Goal: Task Accomplishment & Management: Complete application form

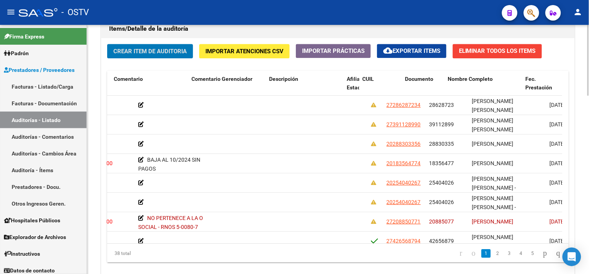
scroll to position [0, 272]
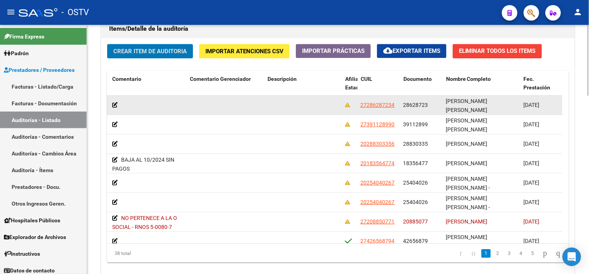
click at [421, 104] on span "28628723" at bounding box center [416, 105] width 25 height 6
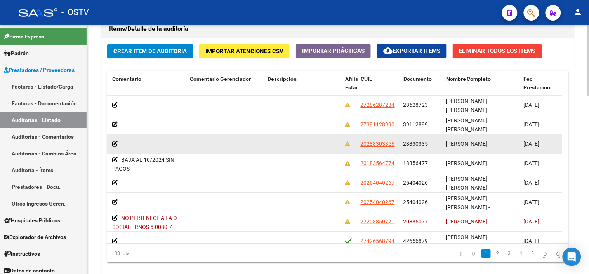
copy span "28628723"
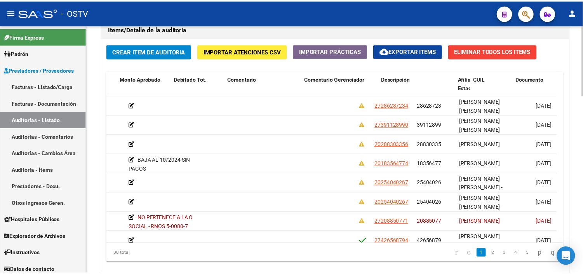
scroll to position [0, 0]
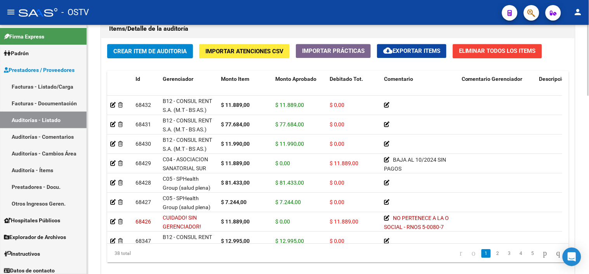
click at [143, 44] on div "Crear Item de Auditoria Importar Atenciones CSV Importar Prácticas cloud_downlo…" at bounding box center [338, 156] width 474 height 237
click at [142, 51] on span "Crear Item de Auditoria" at bounding box center [149, 51] width 73 height 7
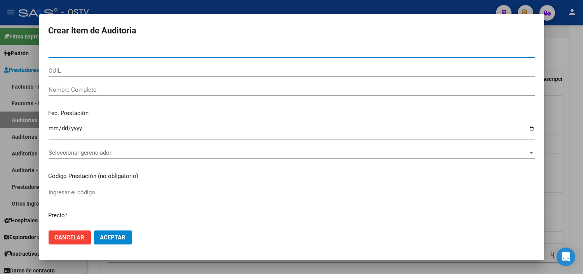
paste input "28628723"
type input "28628723"
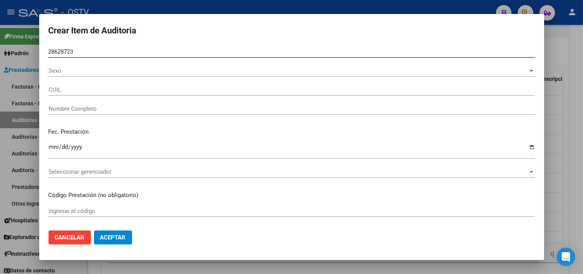
type input "27286287234"
type input "[PERSON_NAME] [PERSON_NAME]"
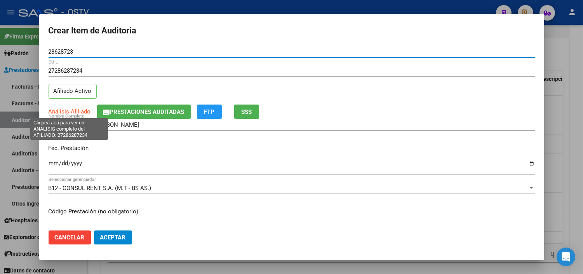
type input "28628723"
click at [82, 113] on span "Análisis Afiliado" at bounding box center [70, 111] width 42 height 7
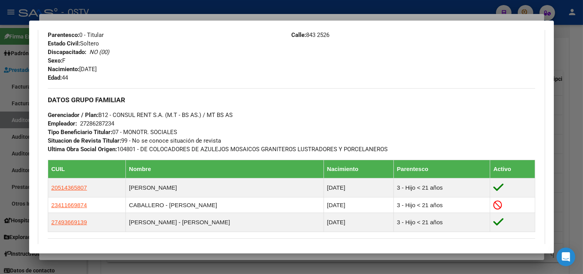
scroll to position [424, 0]
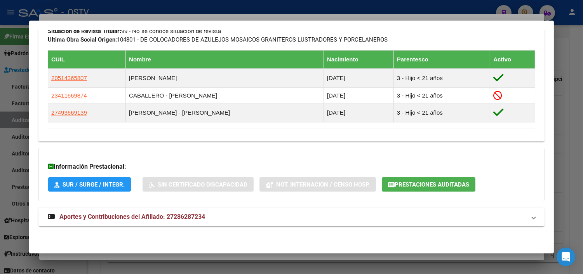
click at [145, 218] on span "Aportes y Contribuciones del Afiliado: 27286287234" at bounding box center [132, 216] width 146 height 7
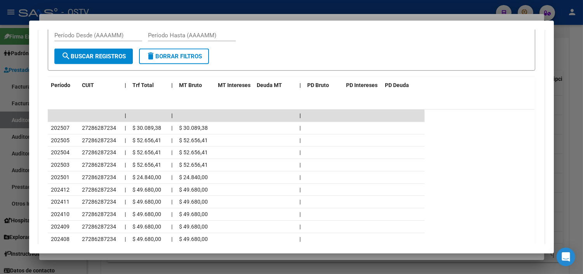
scroll to position [725, 0]
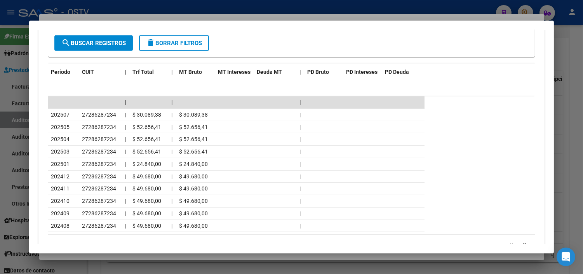
click at [131, 258] on div at bounding box center [291, 137] width 583 height 274
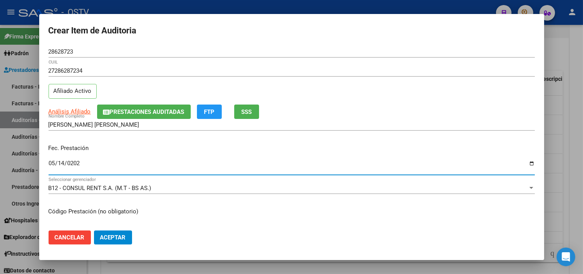
type input "[DATE]"
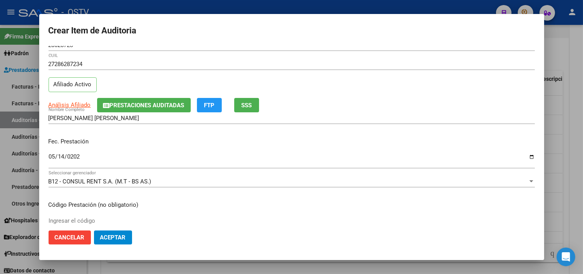
scroll to position [131, 0]
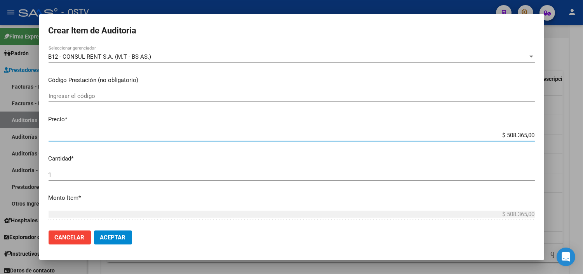
type input "$ 0,07"
type input "$ 0,72"
type input "$ 7,24"
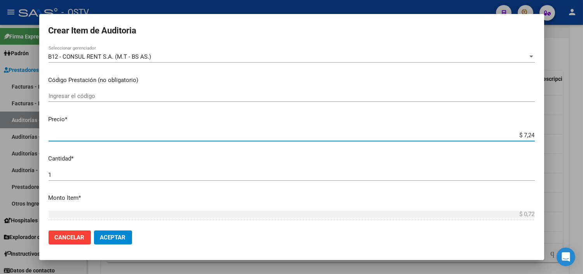
type input "$ 7,24"
type input "$ 72,44"
type input "$ 724,40"
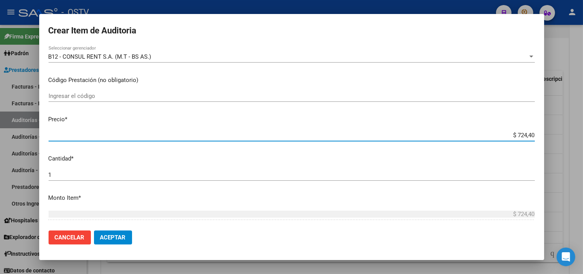
type input "$ 7.244,00"
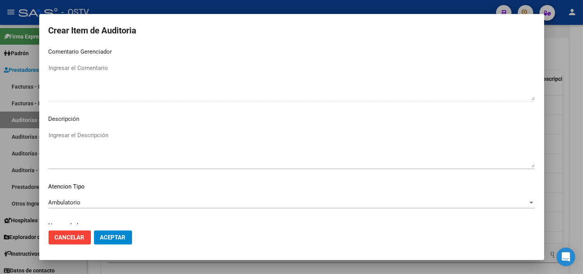
scroll to position [454, 0]
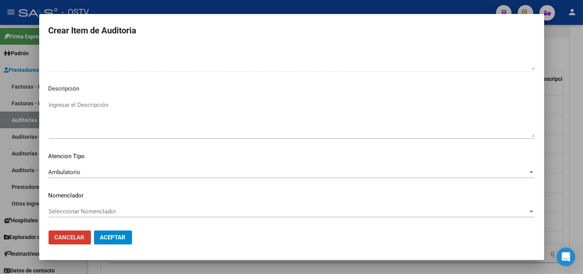
click at [94, 230] on button "Aceptar" at bounding box center [113, 237] width 38 height 14
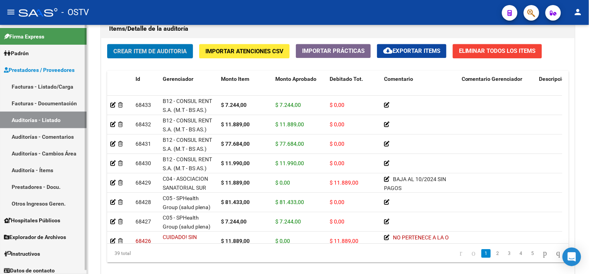
drag, startPoint x: 52, startPoint y: 164, endPoint x: 48, endPoint y: 160, distance: 5.5
click at [148, 52] on span "Crear Item de Auditoria" at bounding box center [149, 51] width 73 height 7
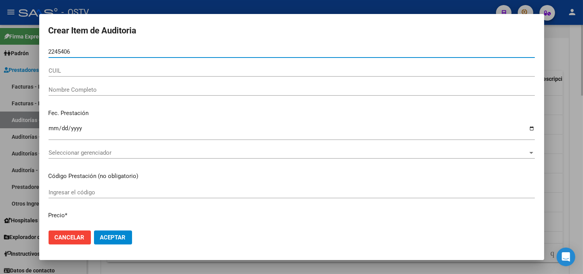
type input "22454061"
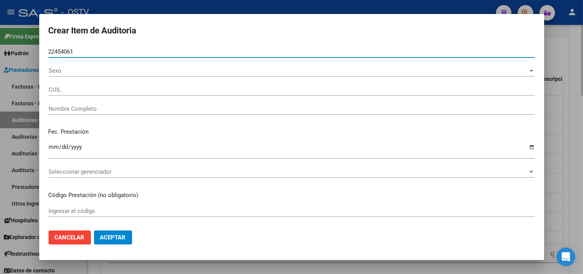
type input "27224540618"
type input "[PERSON_NAME]"
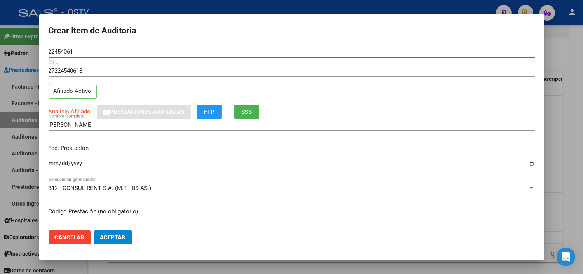
type input "22454061"
click at [70, 107] on app-link-go-to "Análisis Afiliado" at bounding box center [70, 111] width 42 height 9
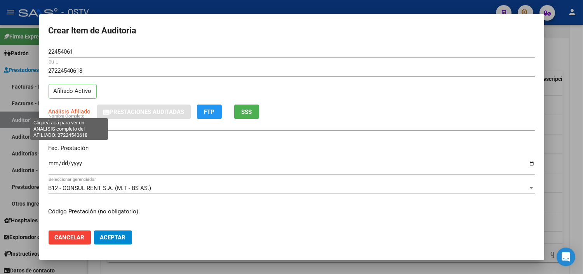
click at [71, 112] on span "Análisis Afiliado" at bounding box center [70, 111] width 42 height 7
type textarea "27224540618"
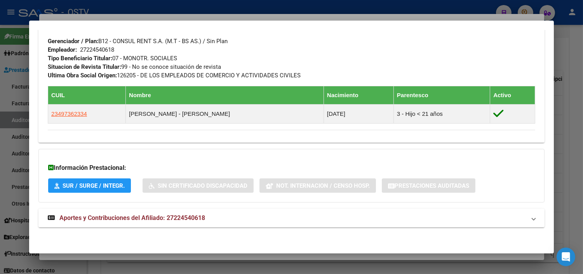
scroll to position [389, 0]
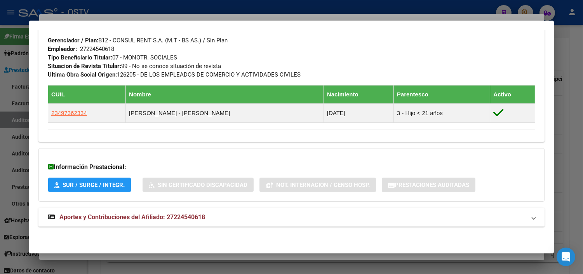
click at [120, 220] on span "Aportes y Contribuciones del Afiliado: 27224540618" at bounding box center [132, 216] width 146 height 7
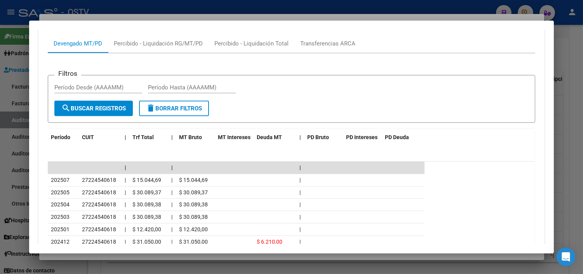
scroll to position [718, 0]
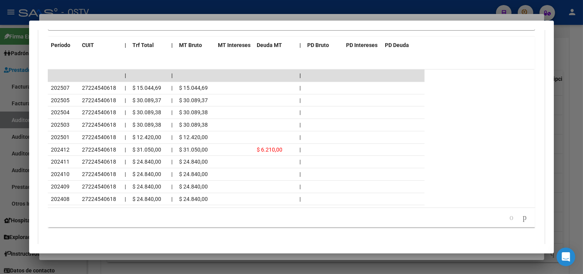
click at [110, 258] on div at bounding box center [291, 137] width 583 height 274
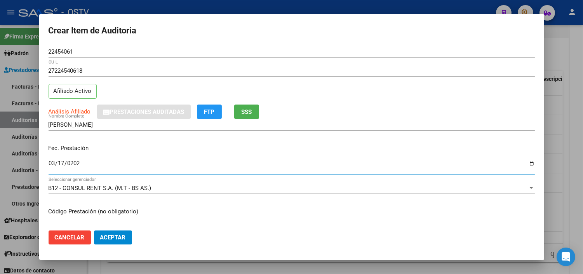
type input "[DATE]"
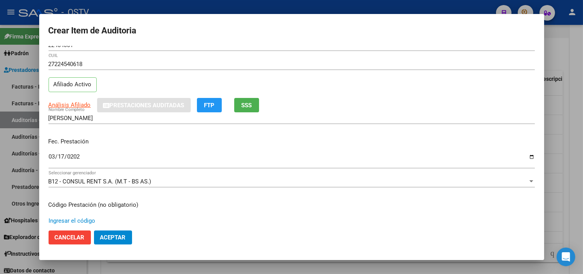
scroll to position [131, 0]
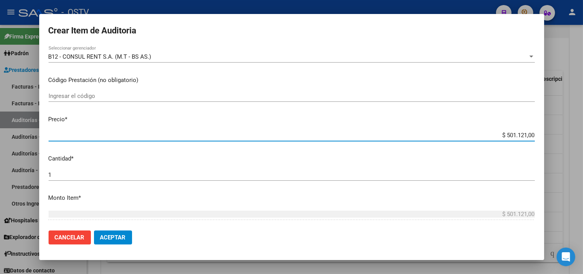
type input "$ 0,01"
type input "$ 0,11"
type input "$ 1,18"
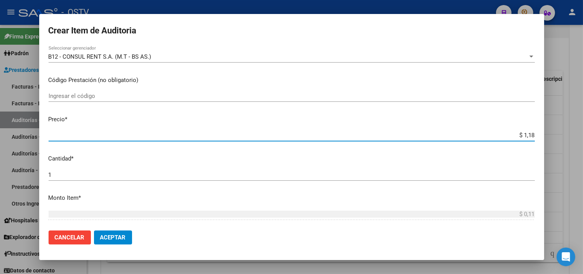
type input "$ 1,18"
type input "$ 11,88"
type input "$ 118,89"
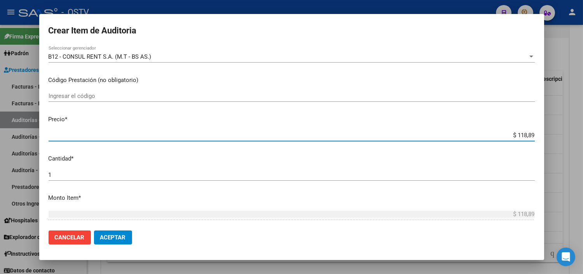
type input "$ 1.188,90"
type input "$ 11.889,00"
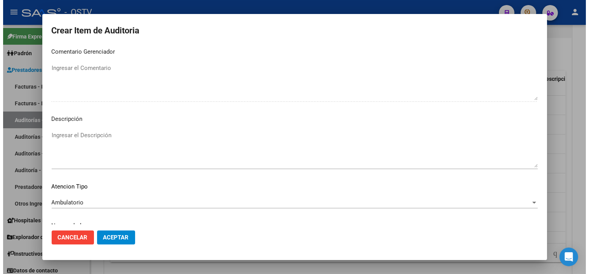
scroll to position [454, 0]
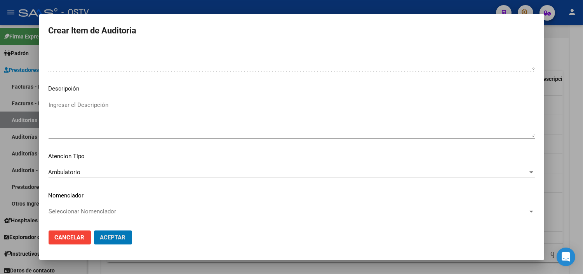
click at [94, 230] on button "Aceptar" at bounding box center [113, 237] width 38 height 14
click at [50, 164] on mat-dialog-content "22454061 Nro Documento 27224540618 CUIL Afiliado Activo Análisis Afiliado Prest…" at bounding box center [291, 135] width 505 height 178
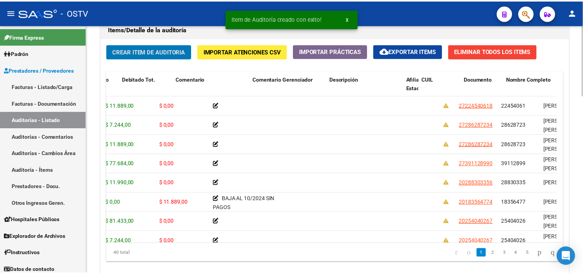
scroll to position [0, 235]
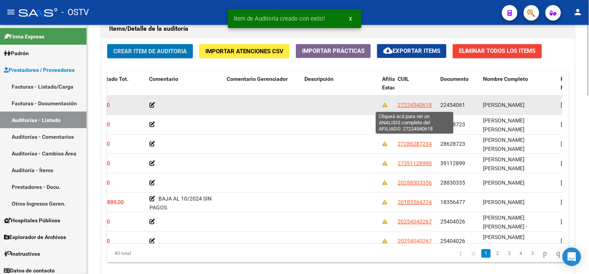
click at [414, 106] on span "27224540618" at bounding box center [415, 105] width 34 height 6
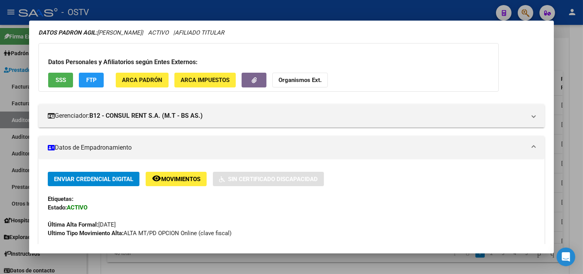
scroll to position [43, 0]
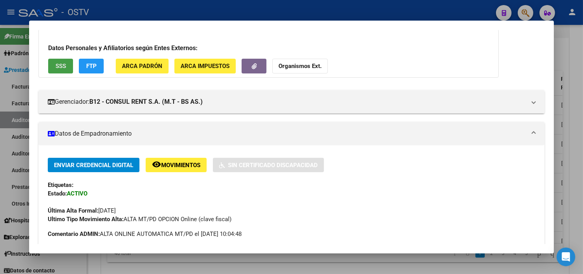
click at [50, 66] on button "SSS" at bounding box center [60, 66] width 25 height 14
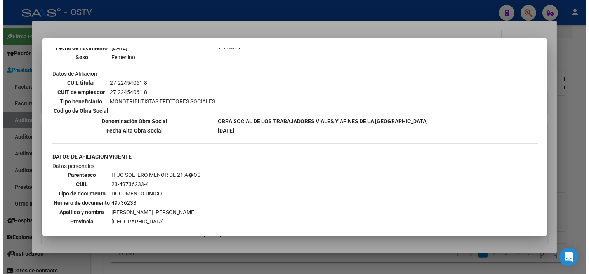
scroll to position [129, 0]
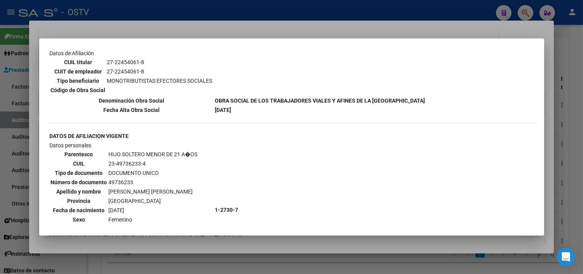
click at [120, 254] on div at bounding box center [291, 137] width 583 height 274
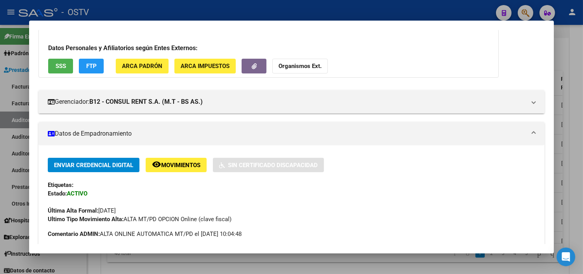
click at [120, 265] on div at bounding box center [291, 137] width 583 height 274
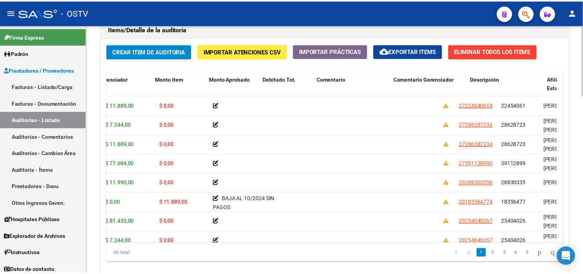
scroll to position [0, 0]
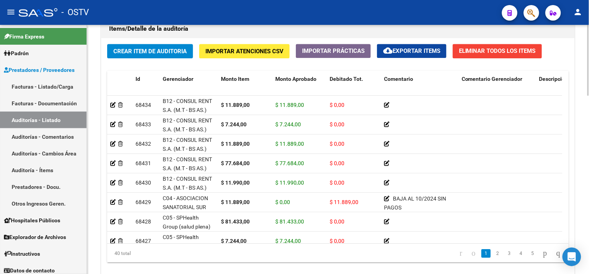
click at [134, 52] on span "Crear Item de Auditoria" at bounding box center [149, 51] width 73 height 7
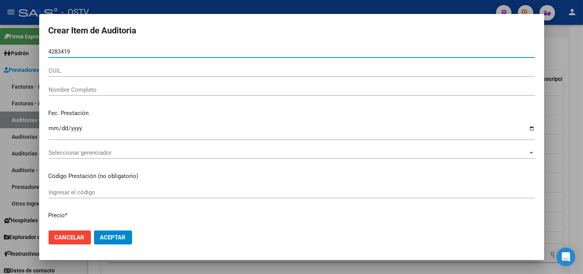
type input "42834190"
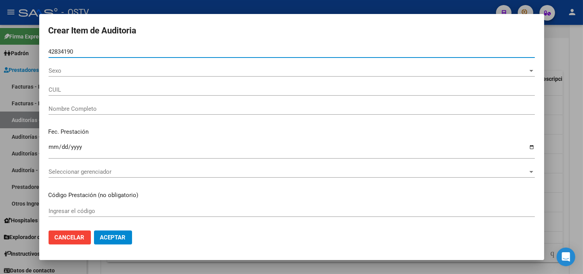
type input "27428341908"
type input "[PERSON_NAME] [PERSON_NAME]"
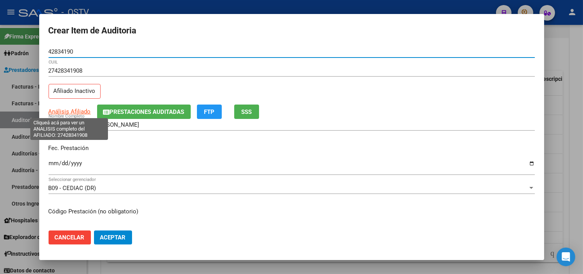
type input "42834190"
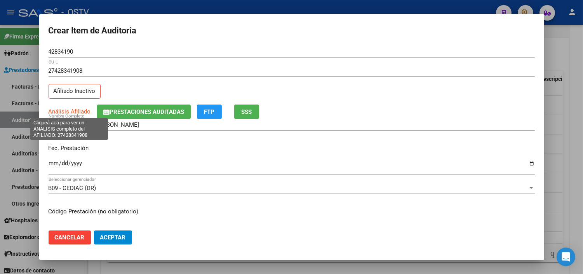
click at [70, 112] on span "Análisis Afiliado" at bounding box center [70, 111] width 42 height 7
type textarea "27428341908"
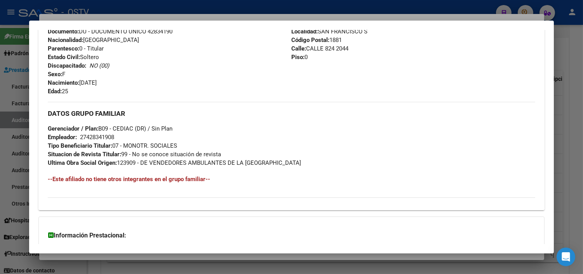
scroll to position [385, 0]
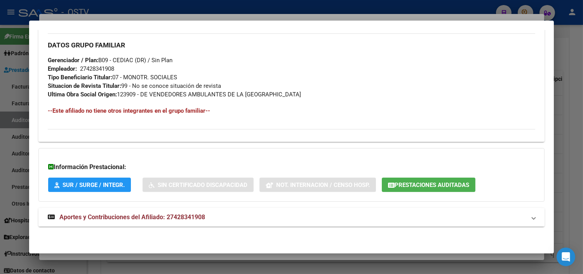
click at [133, 219] on span "Aportes y Contribuciones del Afiliado: 27428341908" at bounding box center [132, 216] width 146 height 7
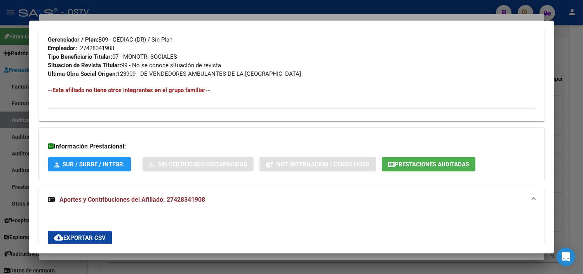
scroll to position [388, 0]
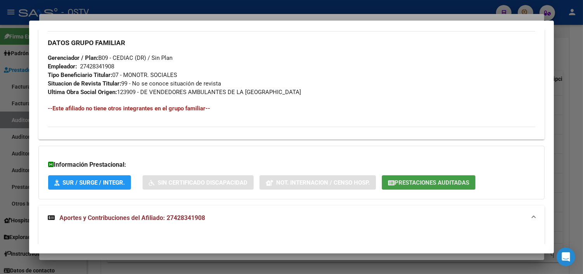
click at [414, 178] on button "Prestaciones Auditadas" at bounding box center [429, 182] width 94 height 14
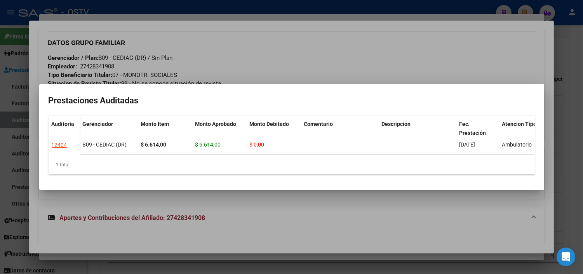
click at [277, 220] on div at bounding box center [291, 137] width 583 height 274
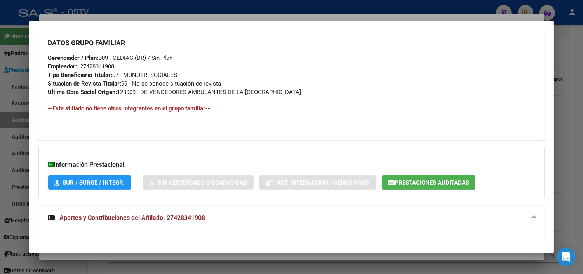
click at [234, 256] on div at bounding box center [291, 137] width 583 height 274
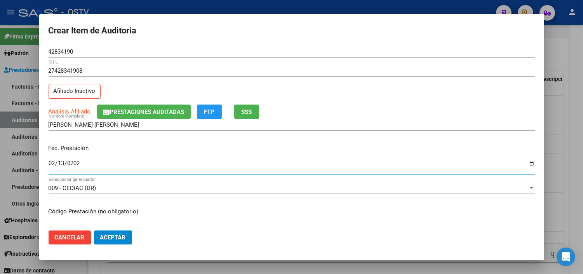
type input "[DATE]"
drag, startPoint x: 53, startPoint y: 164, endPoint x: 57, endPoint y: 152, distance: 12.7
click at [53, 164] on input "[DATE]" at bounding box center [292, 166] width 486 height 12
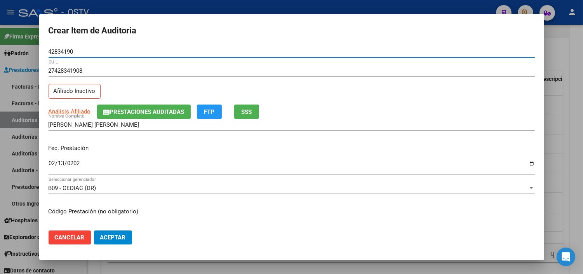
click at [68, 55] on input "42834190" at bounding box center [292, 51] width 486 height 7
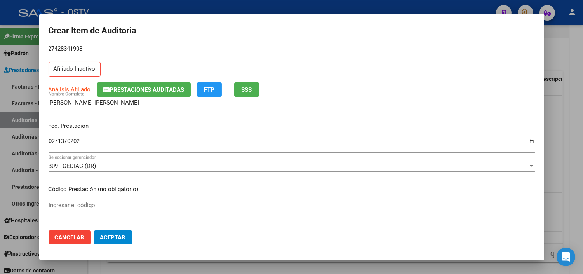
scroll to position [86, 0]
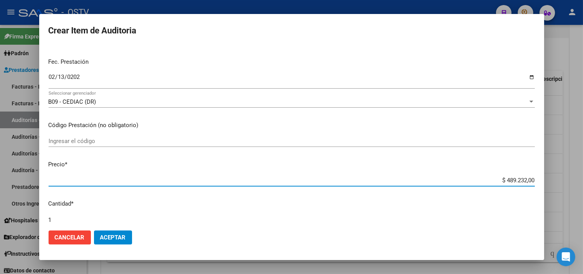
click at [513, 181] on input "$ 489.232,00" at bounding box center [292, 180] width 486 height 7
type input "$ 0,06"
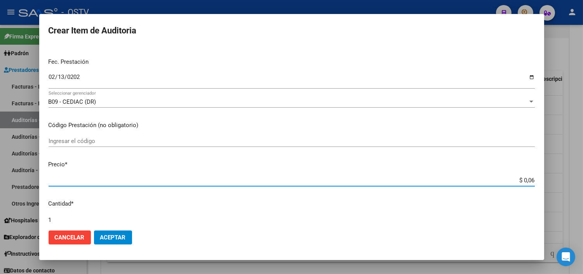
type input "$ 0,62"
type input "$ 6,26"
type input "$ 62,63"
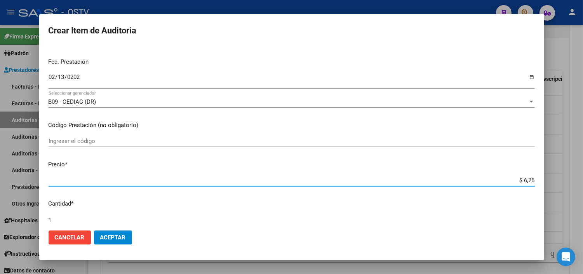
type input "$ 62,63"
type input "$ 626,39"
type input "$ 6.263,90"
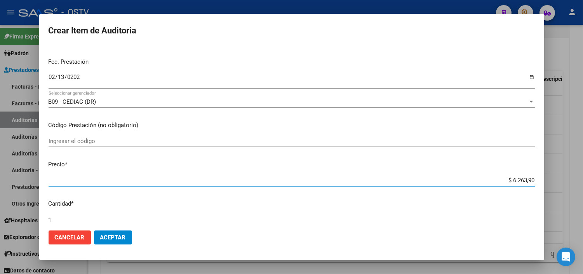
type input "$ 62.639,00"
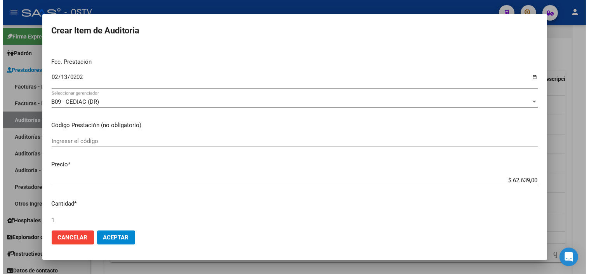
scroll to position [249, 0]
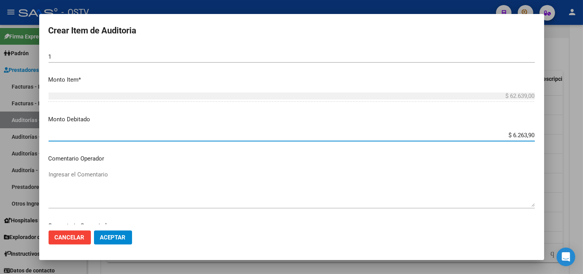
type input "$ 62.639,00"
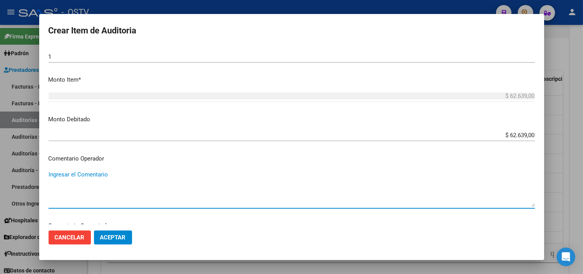
paste textarea "[DATE]"
type textarea "BAJA AL [DATE] SIN PAGOS"
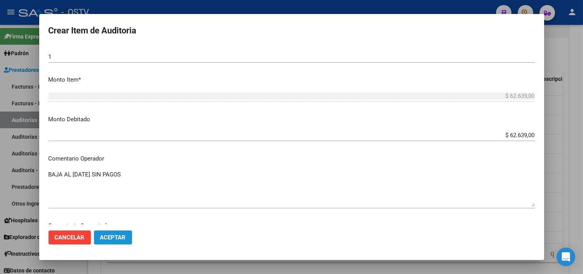
click at [117, 236] on span "Aceptar" at bounding box center [113, 237] width 26 height 7
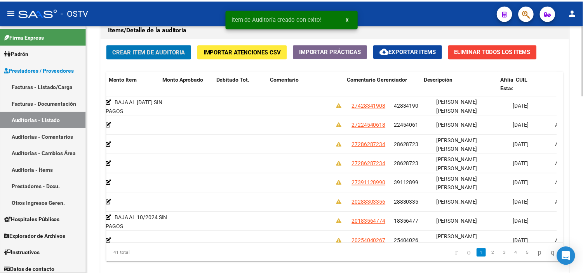
scroll to position [0, 0]
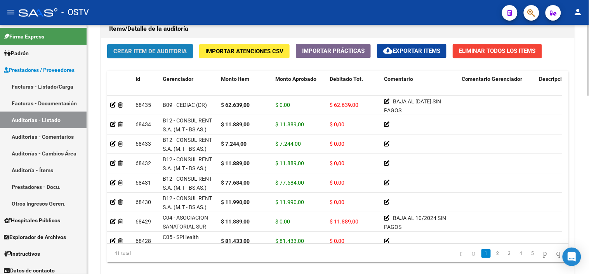
click at [120, 52] on span "Crear Item de Auditoria" at bounding box center [149, 51] width 73 height 7
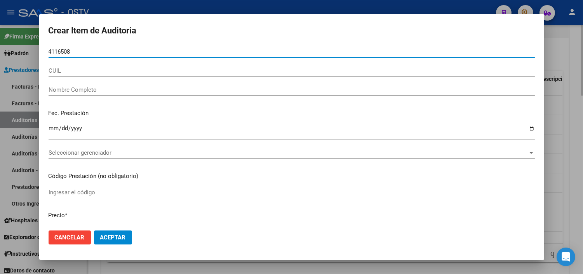
type input "41165087"
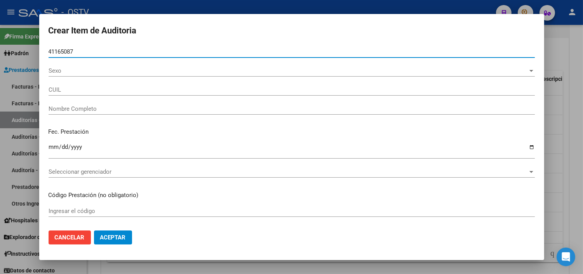
type input "27411650877"
type input "[PERSON_NAME]"
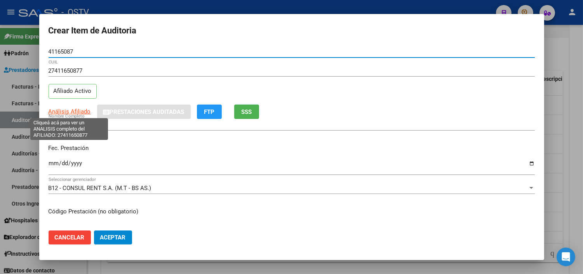
type input "41165087"
click at [63, 111] on span "Análisis Afiliado" at bounding box center [70, 111] width 42 height 7
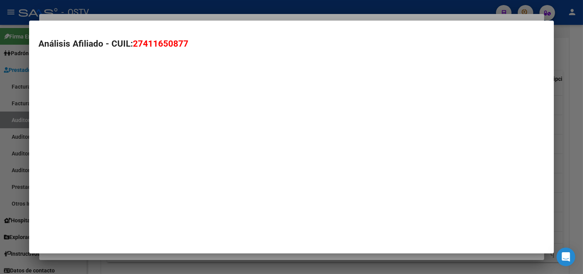
type textarea "27411650877"
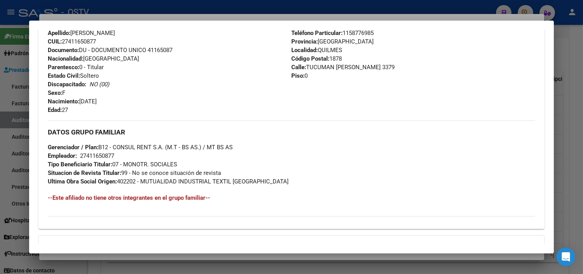
scroll to position [368, 0]
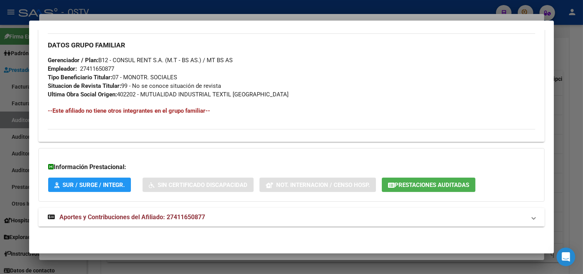
click at [113, 215] on span "Aportes y Contribuciones del Afiliado: 27411650877" at bounding box center [132, 216] width 146 height 7
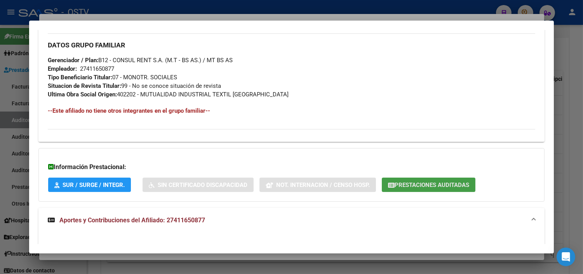
click at [418, 184] on span "Prestaciones Auditadas" at bounding box center [432, 184] width 75 height 7
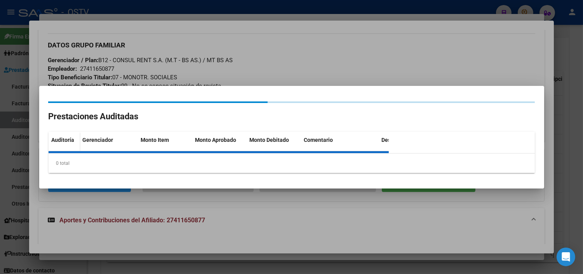
click at [224, 211] on div at bounding box center [291, 137] width 583 height 274
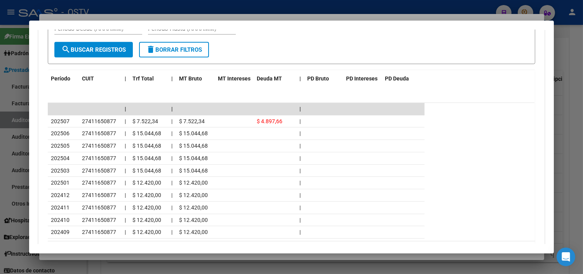
scroll to position [717, 0]
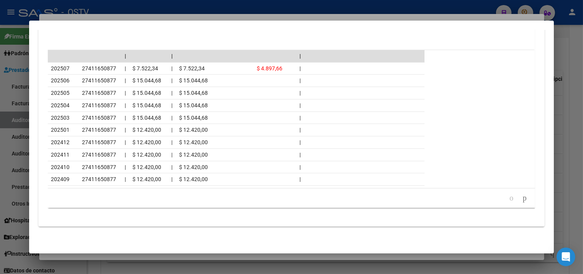
click at [160, 255] on div at bounding box center [291, 137] width 583 height 274
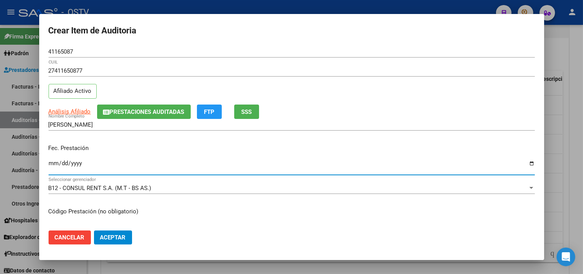
click at [53, 166] on input "Ingresar la fecha" at bounding box center [292, 166] width 486 height 12
type input "[DATE]"
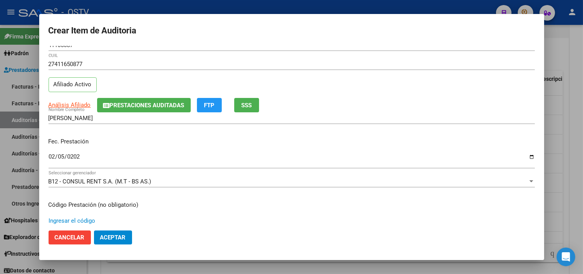
scroll to position [131, 0]
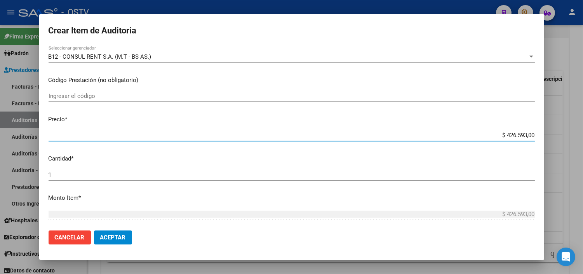
type input "$ 0,07"
type input "$ 0,72"
type input "$ 7,24"
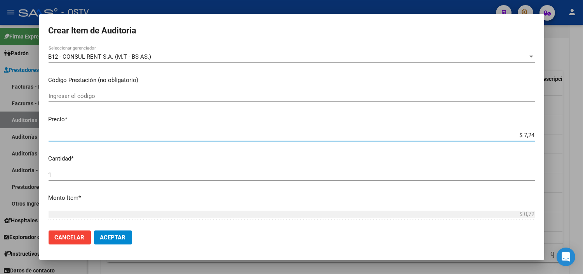
type input "$ 7,24"
type input "$ 72,44"
type input "$ 724,40"
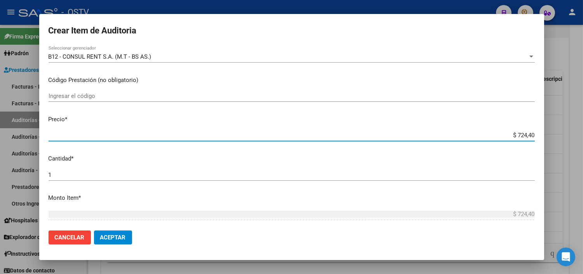
type input "$ 7.244,00"
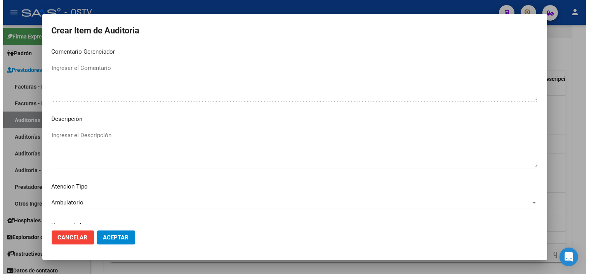
scroll to position [454, 0]
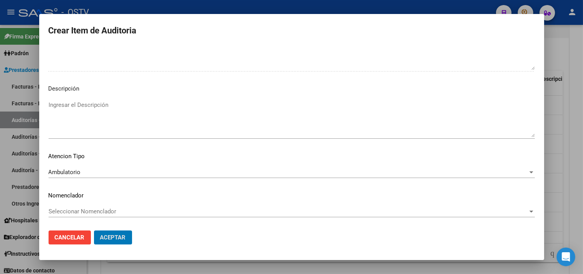
click at [94, 230] on button "Aceptar" at bounding box center [113, 237] width 38 height 14
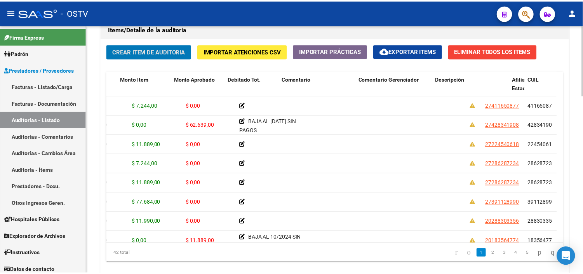
scroll to position [0, 0]
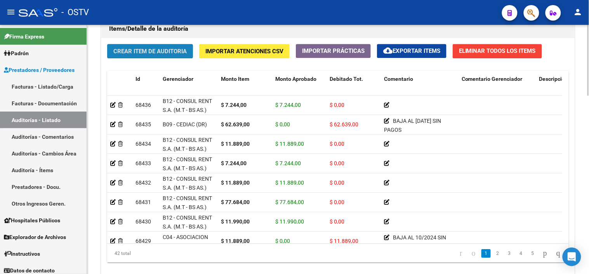
click at [137, 53] on span "Crear Item de Auditoria" at bounding box center [149, 51] width 73 height 7
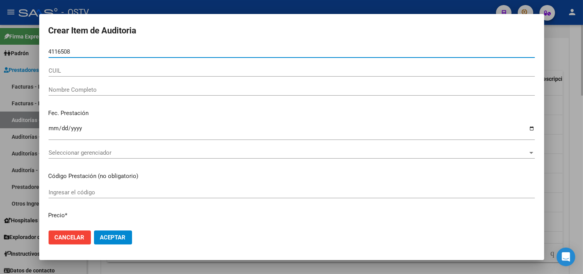
type input "41165087"
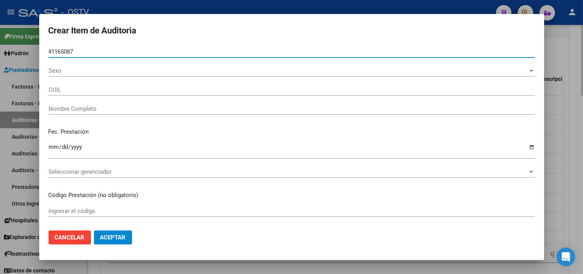
type input "27411650877"
type input "[PERSON_NAME]"
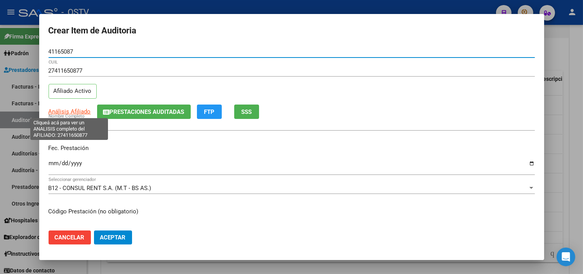
type input "41165087"
click at [77, 113] on span "Análisis Afiliado" at bounding box center [70, 111] width 42 height 7
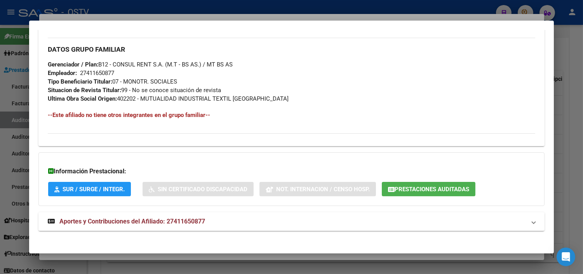
scroll to position [368, 0]
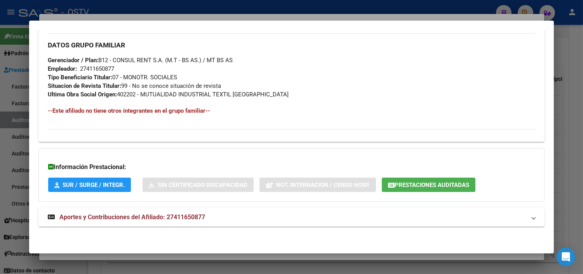
click at [127, 214] on span "Aportes y Contribuciones del Afiliado: 27411650877" at bounding box center [132, 216] width 146 height 7
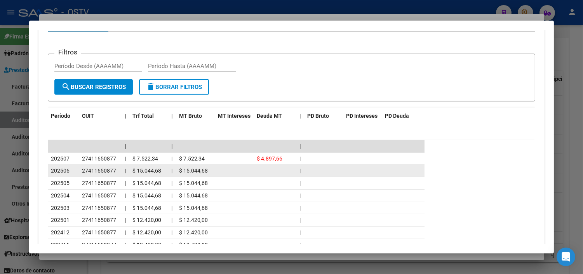
scroll to position [627, 0]
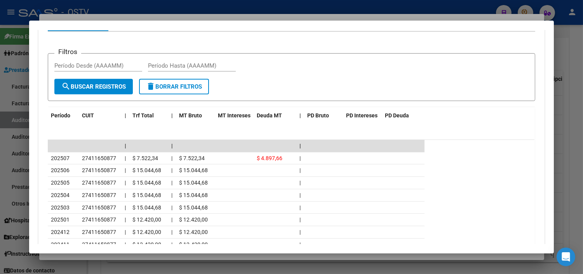
click at [125, 259] on div at bounding box center [291, 137] width 583 height 274
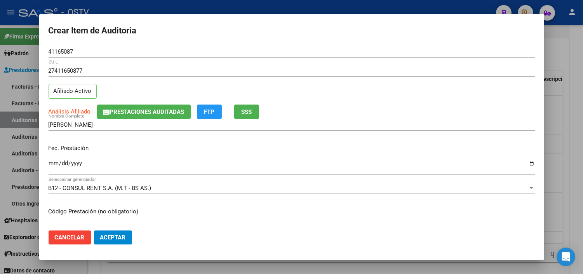
click at [53, 166] on input "Ingresar la fecha" at bounding box center [292, 166] width 486 height 12
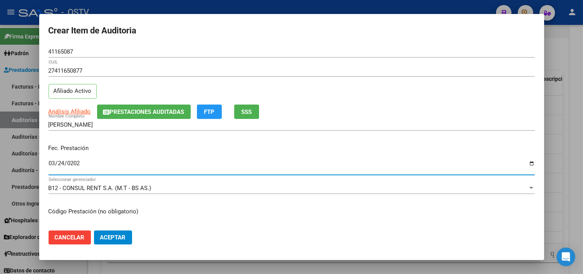
type input "[DATE]"
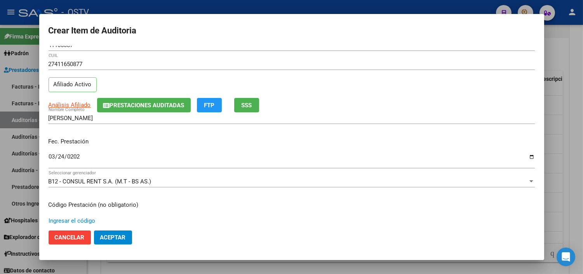
scroll to position [131, 0]
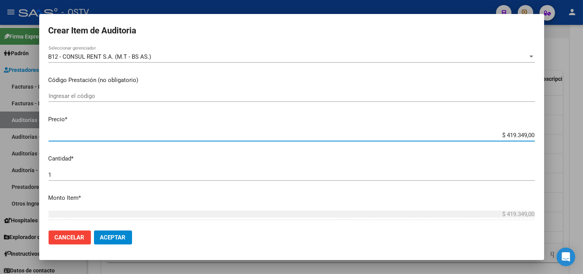
type input "$ 0,02"
type input "$ 0,23"
type input "$ 2,37"
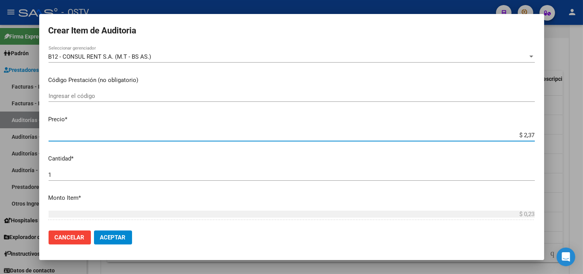
type input "$ 2,37"
type input "$ 23,77"
type input "$ 237,78"
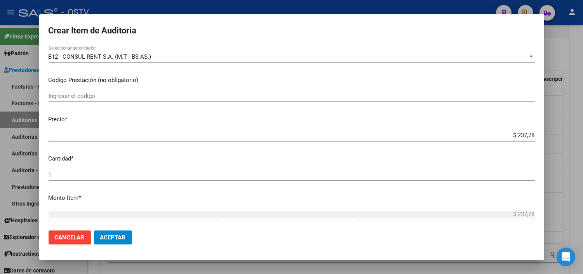
type input "$ 2.377,80"
type input "$ 23.778,00"
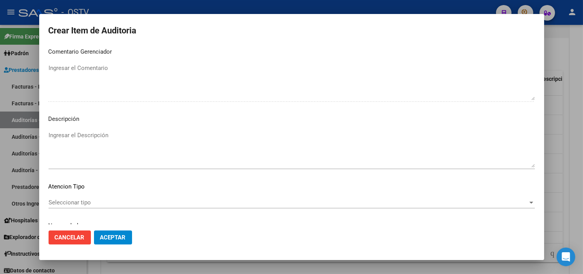
scroll to position [454, 0]
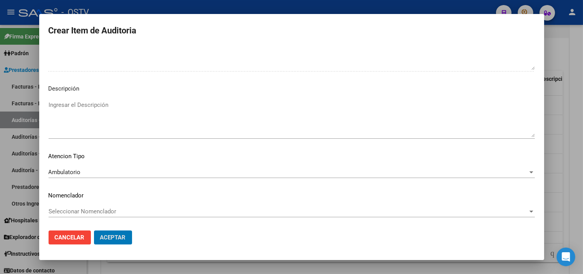
click at [94, 230] on button "Aceptar" at bounding box center [113, 237] width 38 height 14
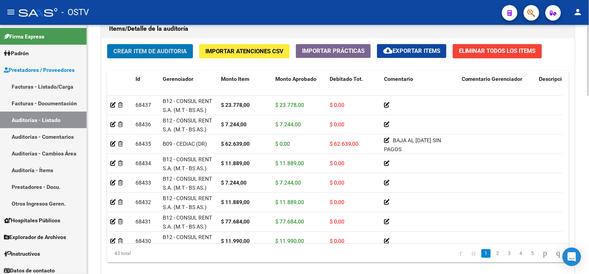
click at [141, 52] on span "Crear Item de Auditoria" at bounding box center [149, 51] width 73 height 7
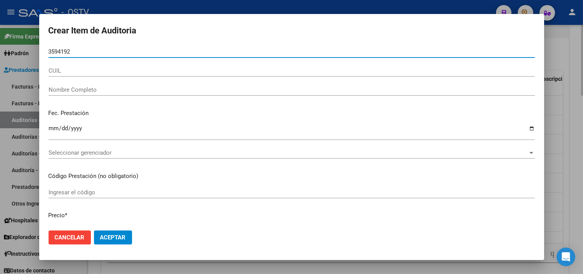
type input "35941924"
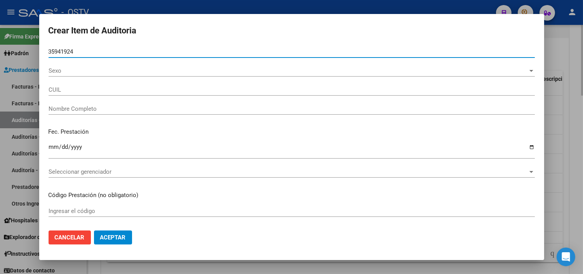
type input "23359419244"
type input "[PERSON_NAME]"
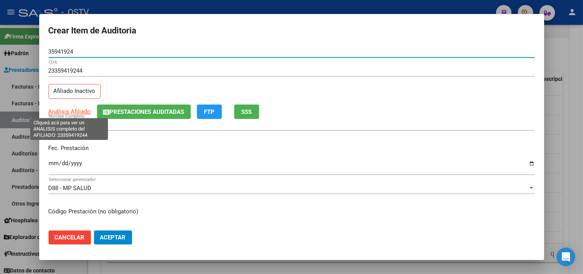
type input "35941924"
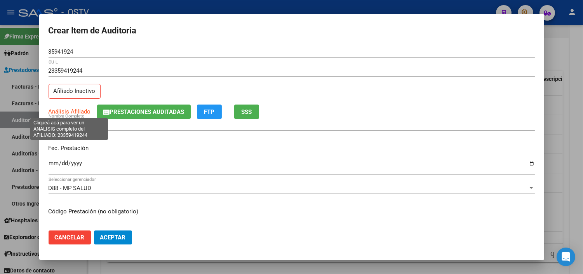
click at [79, 110] on span "Análisis Afiliado" at bounding box center [70, 111] width 42 height 7
type textarea "23359419244"
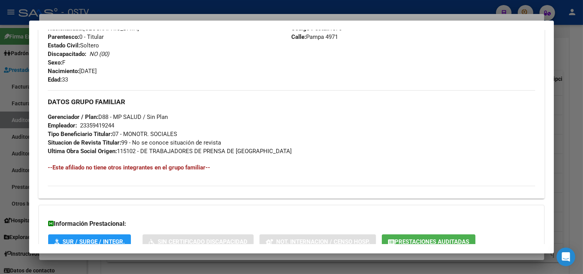
scroll to position [385, 0]
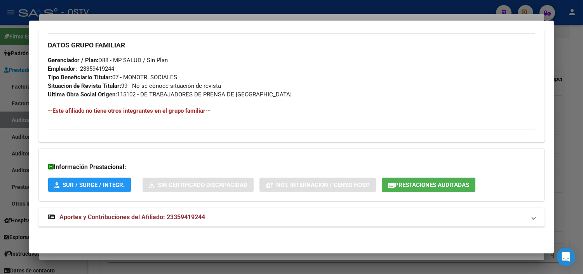
click at [108, 217] on span "Aportes y Contribuciones del Afiliado: 23359419244" at bounding box center [132, 216] width 146 height 7
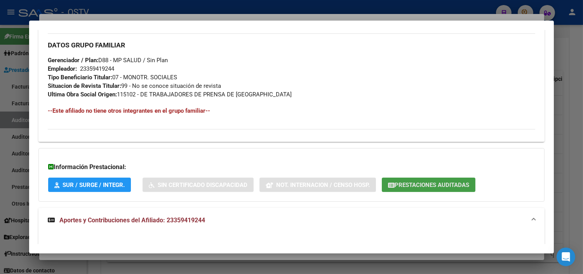
click at [401, 190] on button "Prestaciones Auditadas" at bounding box center [429, 185] width 94 height 14
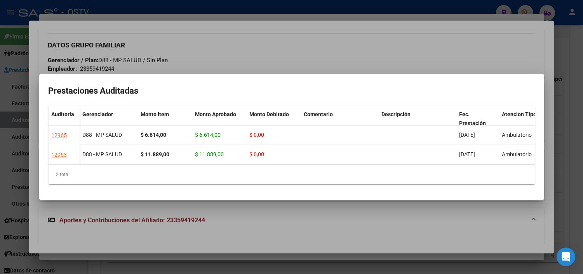
click at [204, 211] on div at bounding box center [291, 137] width 583 height 274
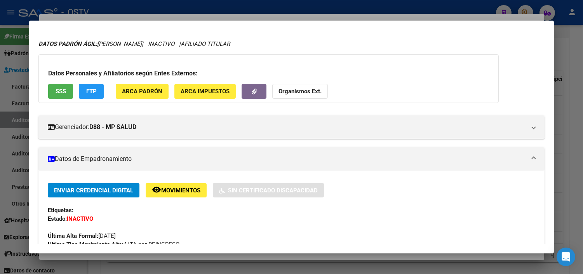
scroll to position [0, 0]
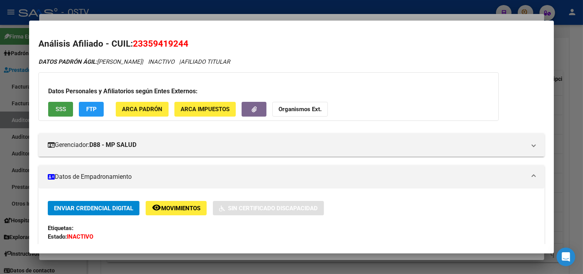
click at [49, 114] on button "SSS" at bounding box center [60, 109] width 25 height 14
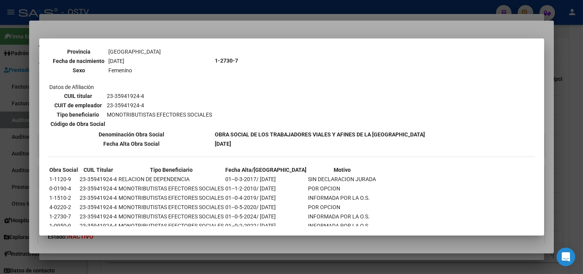
scroll to position [129, 0]
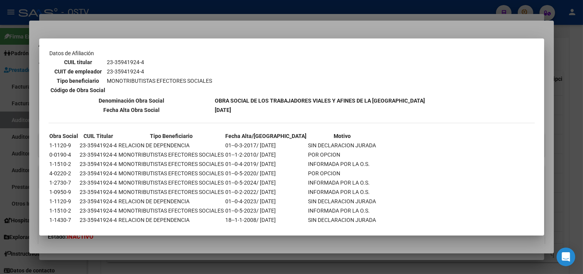
drag, startPoint x: 156, startPoint y: 244, endPoint x: 156, endPoint y: 253, distance: 8.9
click at [156, 245] on div at bounding box center [291, 137] width 583 height 274
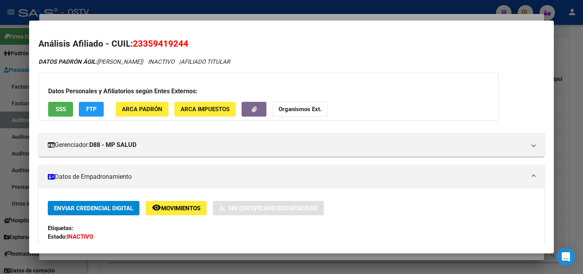
click at [156, 254] on div at bounding box center [291, 137] width 583 height 274
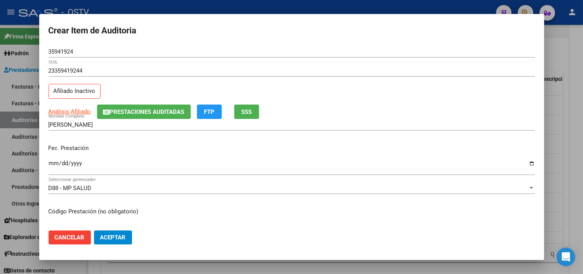
click at [52, 162] on input "Ingresar la fecha" at bounding box center [292, 166] width 486 height 12
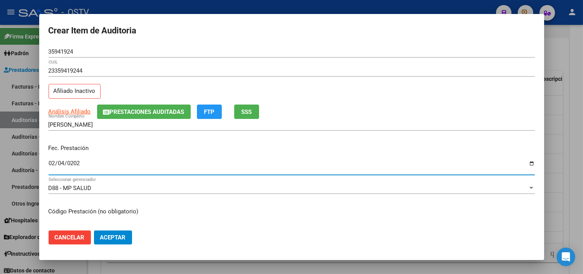
type input "[DATE]"
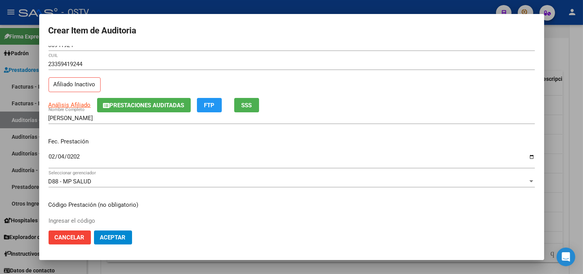
scroll to position [131, 0]
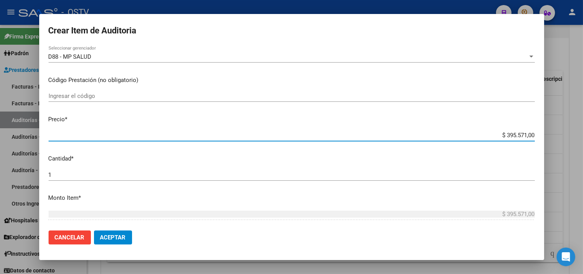
type input "$ 0,01"
type input "$ 0,11"
type input "$ 1,18"
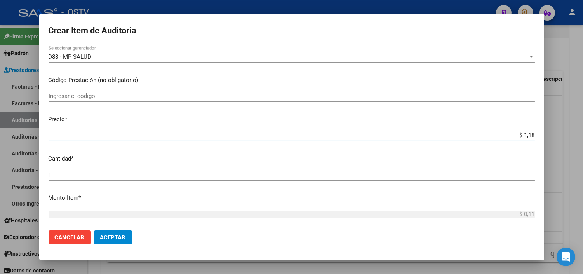
type input "$ 1,18"
type input "$ 11,88"
type input "$ 118,89"
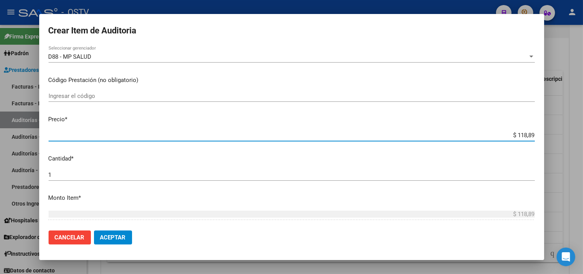
type input "$ 1.188,90"
type input "$ 11.889,00"
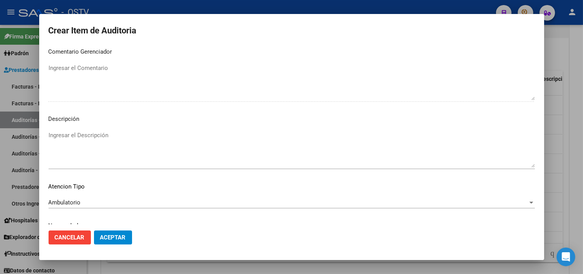
scroll to position [454, 0]
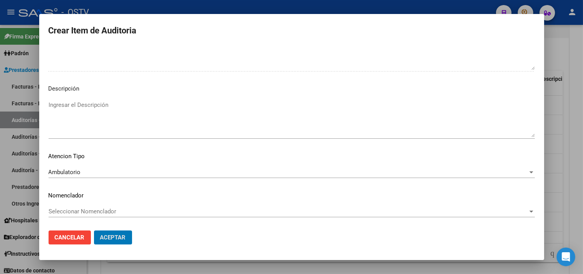
click at [94, 230] on button "Aceptar" at bounding box center [113, 237] width 38 height 14
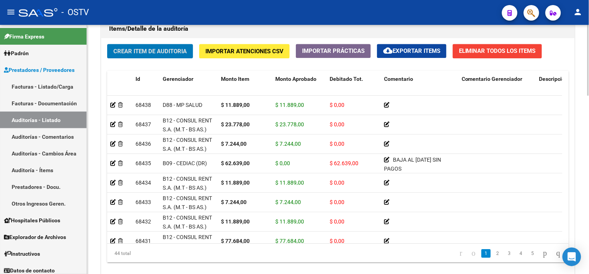
click at [146, 52] on span "Crear Item de Auditoria" at bounding box center [149, 51] width 73 height 7
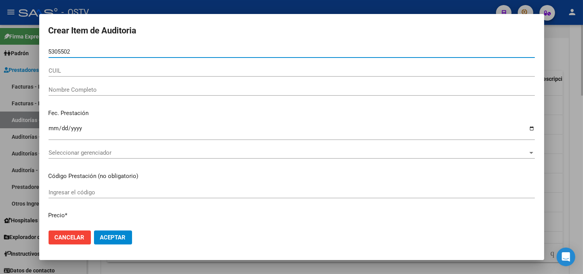
type input "53055021"
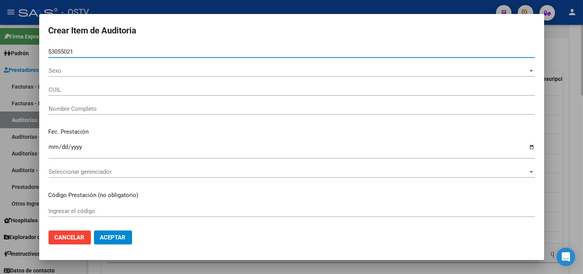
type input "23530550214"
type input "[PERSON_NAME] -"
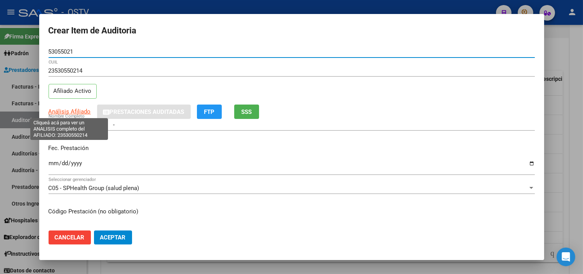
type input "53055021"
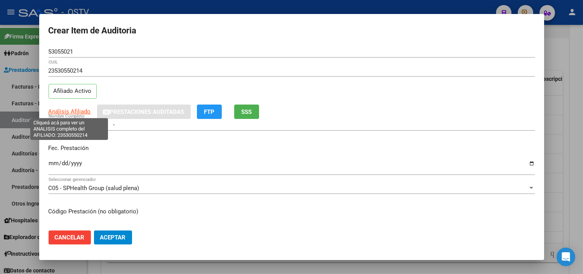
click at [76, 110] on span "Análisis Afiliado" at bounding box center [70, 111] width 42 height 7
type textarea "23530550214"
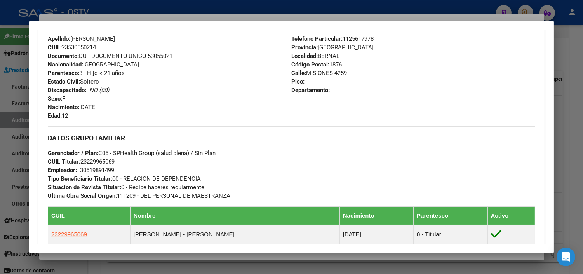
scroll to position [407, 0]
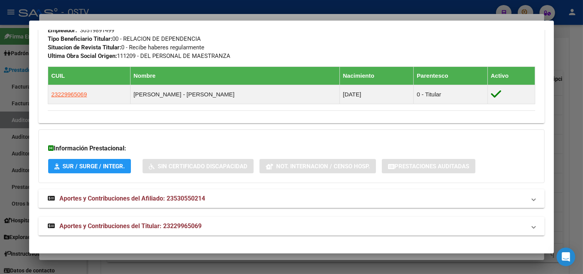
click at [153, 223] on span "Aportes y Contribuciones del Titular: 23229965069" at bounding box center [130, 225] width 142 height 7
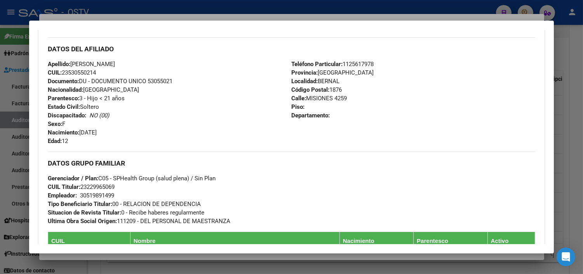
scroll to position [26, 0]
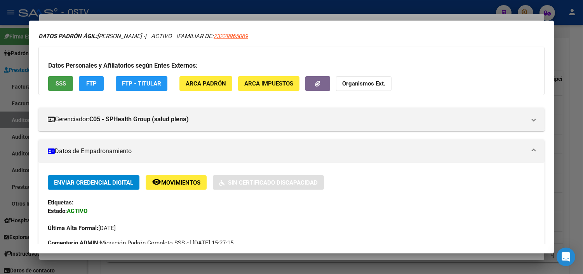
click at [56, 80] on span "SSS" at bounding box center [61, 83] width 10 height 7
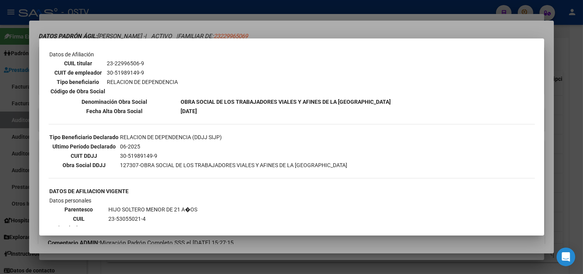
scroll to position [129, 0]
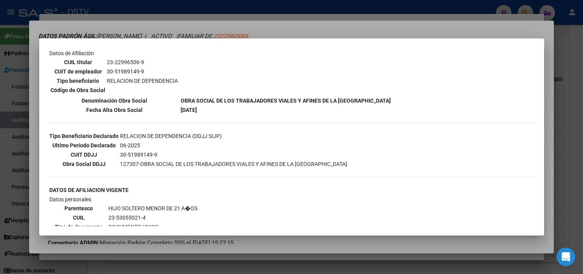
click at [164, 244] on div at bounding box center [291, 137] width 583 height 274
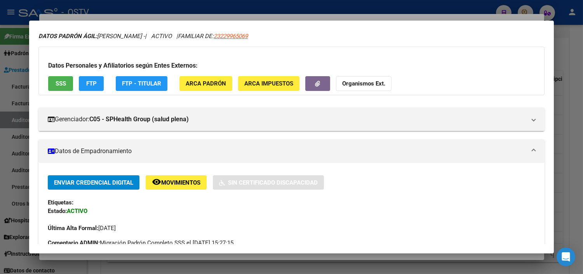
click at [164, 256] on div at bounding box center [291, 137] width 583 height 274
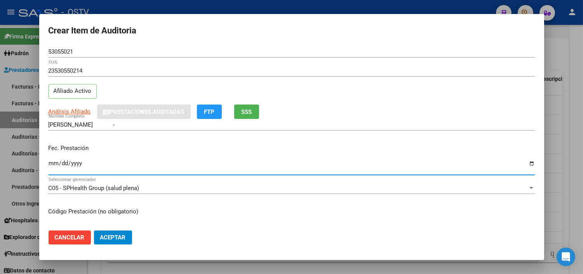
click at [51, 163] on input "Ingresar la fecha" at bounding box center [292, 166] width 486 height 12
type input "[DATE]"
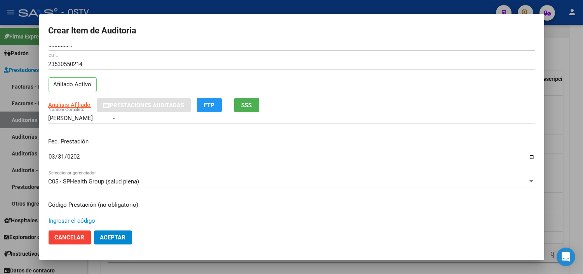
scroll to position [131, 0]
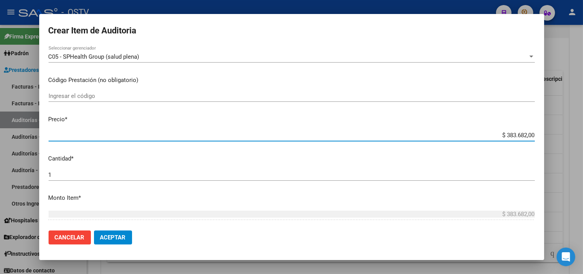
type input "$ 0,01"
type input "$ 0,11"
type input "$ 1,18"
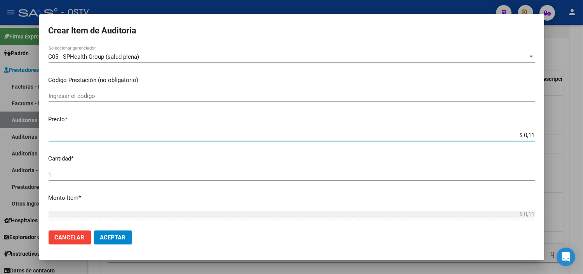
type input "$ 1,18"
type input "$ 11,88"
type input "$ 118,89"
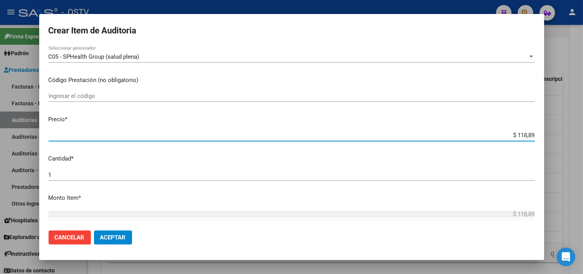
type input "$ 1.188,90"
type input "$ 11.889,00"
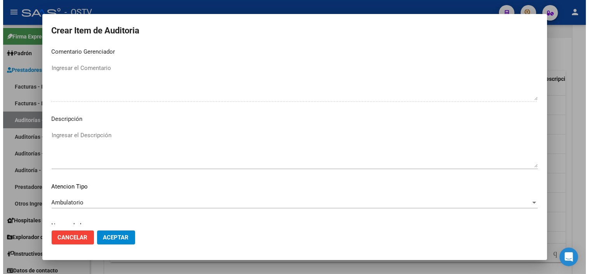
scroll to position [454, 0]
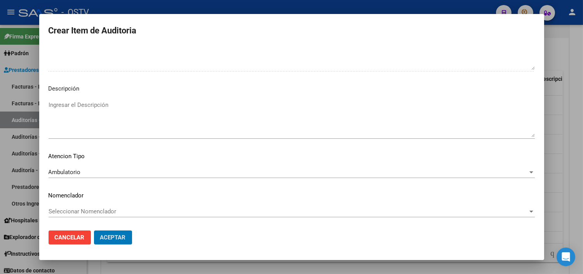
click at [94, 230] on button "Aceptar" at bounding box center [113, 237] width 38 height 14
